Goal: Task Accomplishment & Management: Use online tool/utility

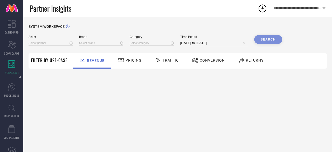
type input "All"
type input "1 STOP FASHION"
type input "All"
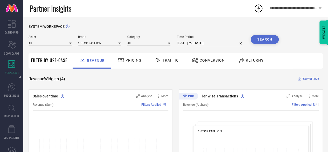
click at [119, 44] on icon at bounding box center [119, 43] width 3 height 2
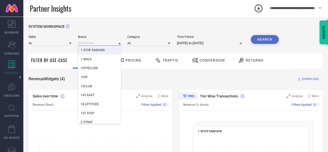
click at [100, 43] on input at bounding box center [99, 42] width 43 height 5
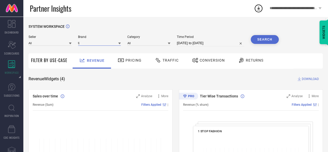
type input "t"
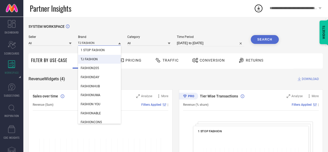
type input "TJ FASHION"
click at [96, 59] on span "TJ FASHION" at bounding box center [89, 59] width 17 height 4
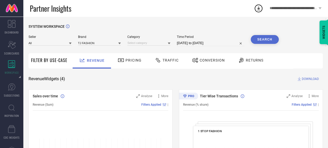
select select "6"
select select "2025"
select select "7"
select select "2025"
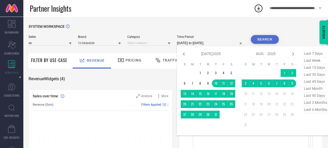
click at [191, 46] on input "[DATE] to [DATE]" at bounding box center [210, 43] width 67 height 6
click at [184, 55] on icon at bounding box center [184, 54] width 6 height 6
select select "5"
select select "2025"
select select "6"
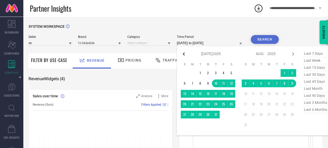
select select "2025"
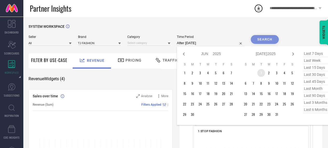
click at [259, 73] on td "1" at bounding box center [261, 73] width 8 height 8
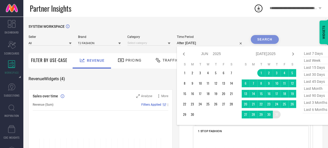
type input "[DATE] to [DATE]"
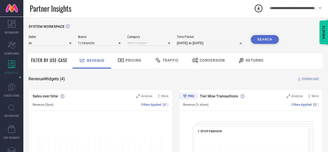
click at [266, 38] on button "Search" at bounding box center [265, 39] width 28 height 9
click at [266, 38] on div "Search" at bounding box center [265, 39] width 28 height 9
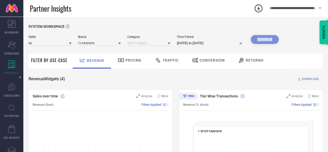
click at [266, 38] on div "Search" at bounding box center [265, 39] width 28 height 9
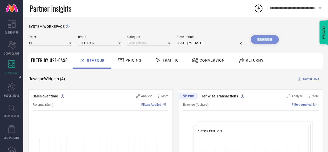
click at [266, 38] on div "Search" at bounding box center [265, 39] width 28 height 9
click at [170, 42] on div at bounding box center [169, 43] width 3 height 5
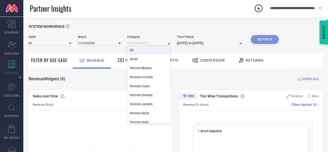
click at [142, 51] on div "All" at bounding box center [148, 50] width 43 height 9
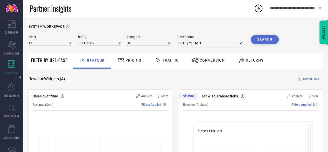
click at [266, 40] on button "Search" at bounding box center [265, 39] width 28 height 9
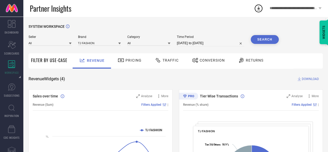
click at [302, 78] on span "DOWNLOAD" at bounding box center [310, 78] width 17 height 5
click at [260, 6] on icon at bounding box center [258, 8] width 9 height 9
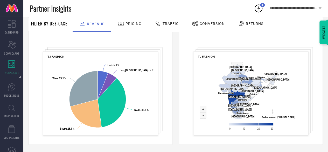
scroll to position [211, 0]
